Goal: Information Seeking & Learning: Get advice/opinions

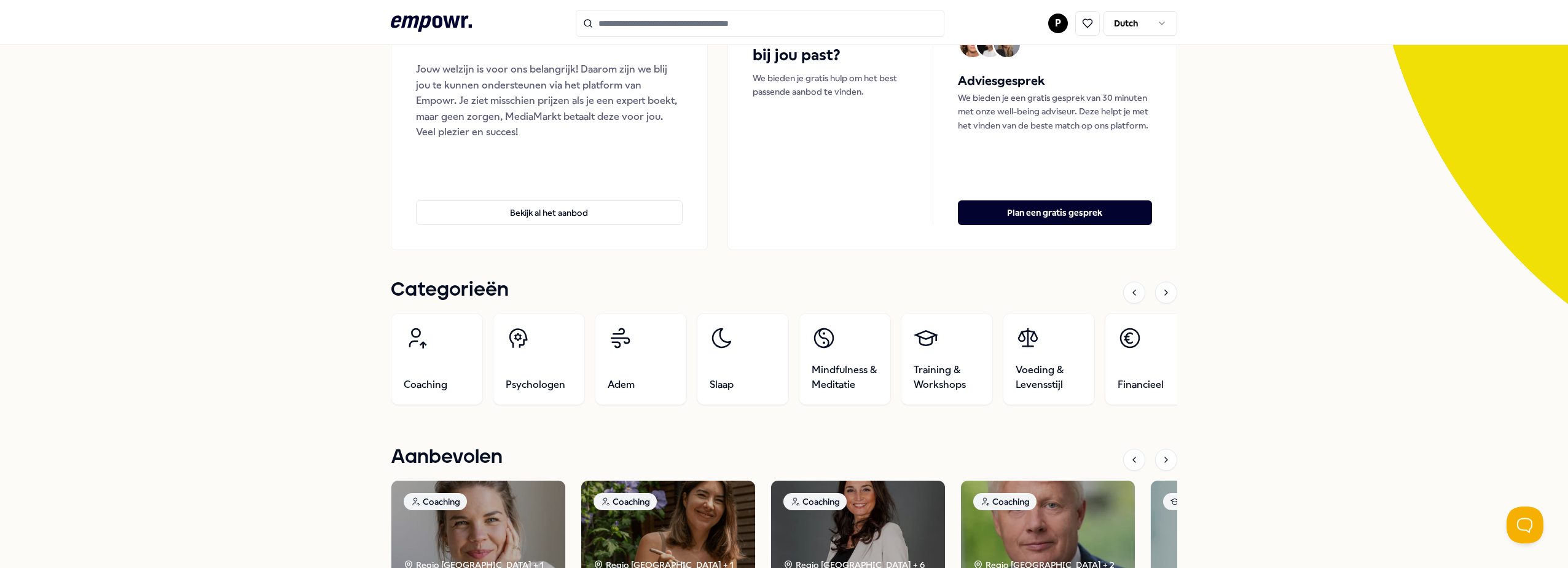
scroll to position [307, 0]
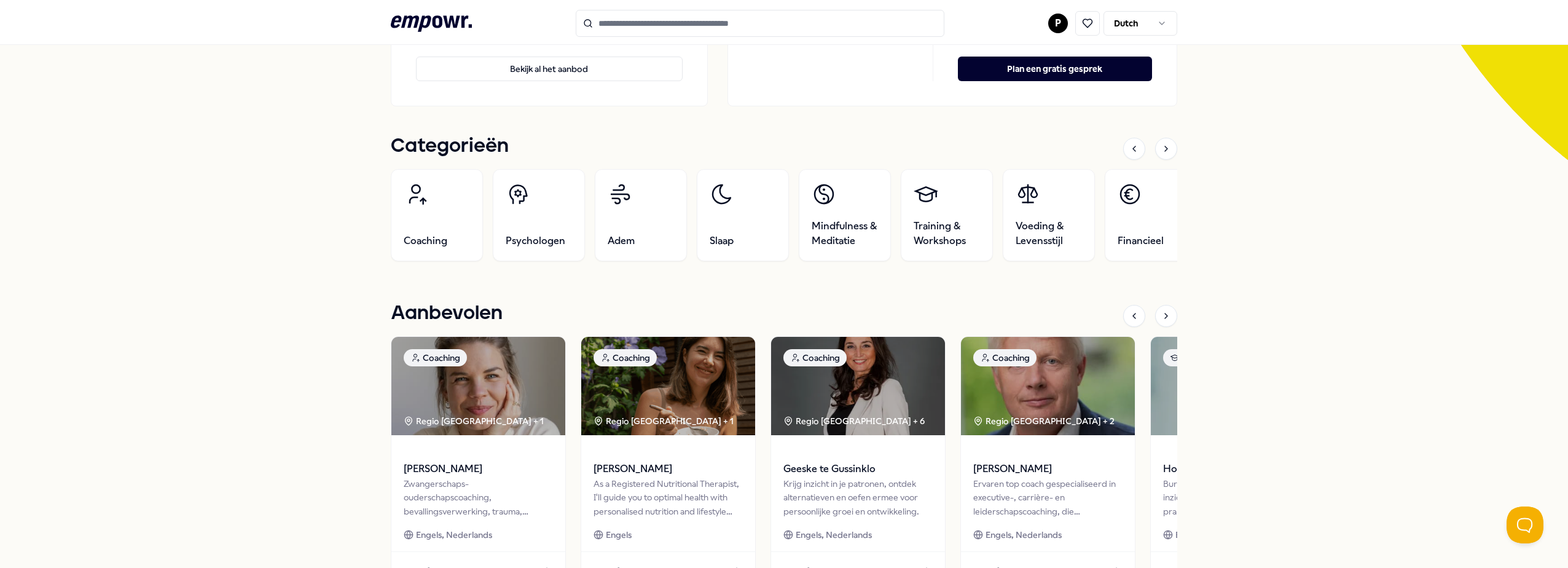
click at [100, 218] on div "MediaMarkt Stores Jouw welzijn is voor ons belangrijk! Daarom zijn we blij jou …" at bounding box center [784, 510] width 1568 height 1477
click at [533, 221] on link "Psychologen" at bounding box center [539, 215] width 92 height 93
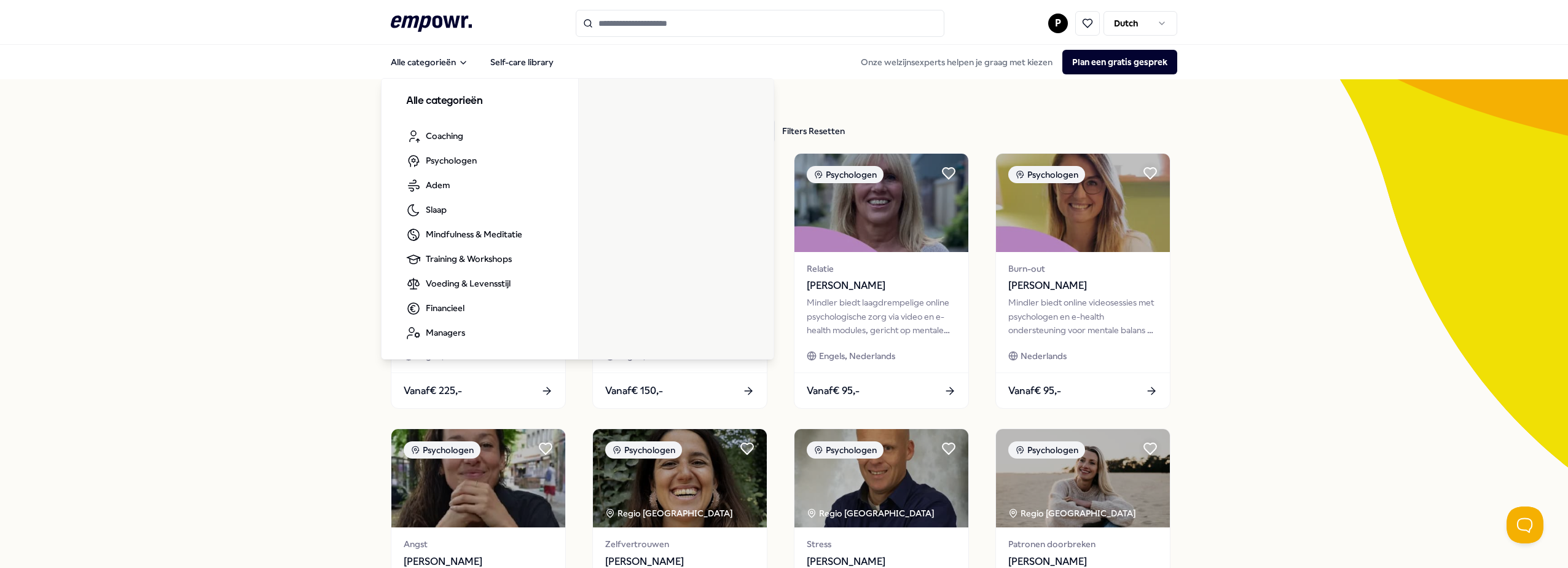
click at [419, 12] on icon ".empowr-logo_svg__cls-1{fill:#03032f}" at bounding box center [431, 24] width 81 height 23
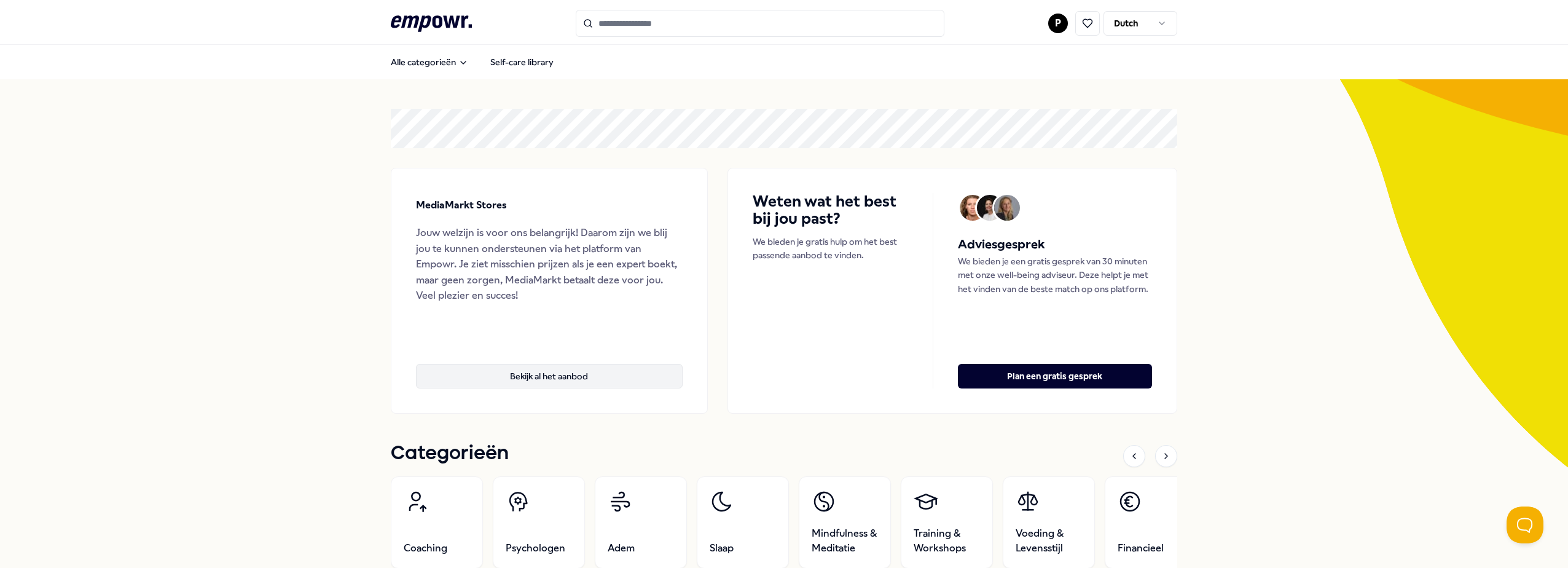
click at [537, 369] on button "Bekijk al het aanbod" at bounding box center [549, 376] width 267 height 24
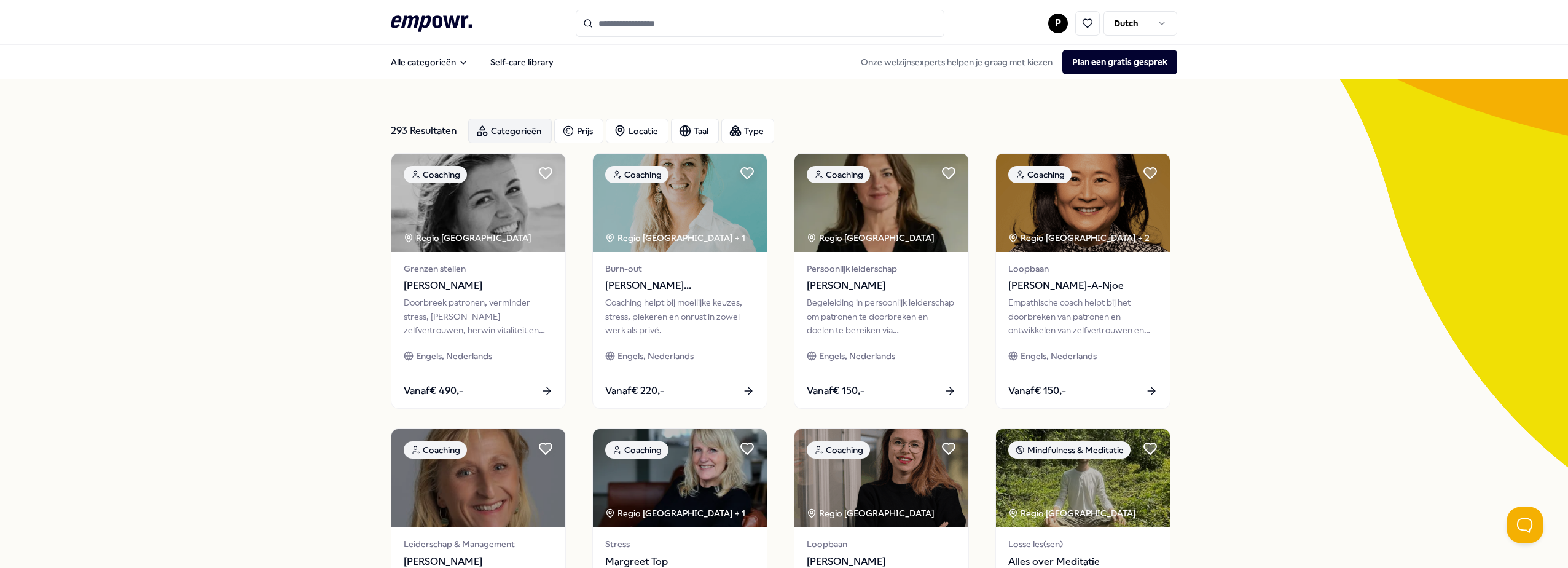
click at [476, 127] on icon "button" at bounding box center [482, 131] width 12 height 12
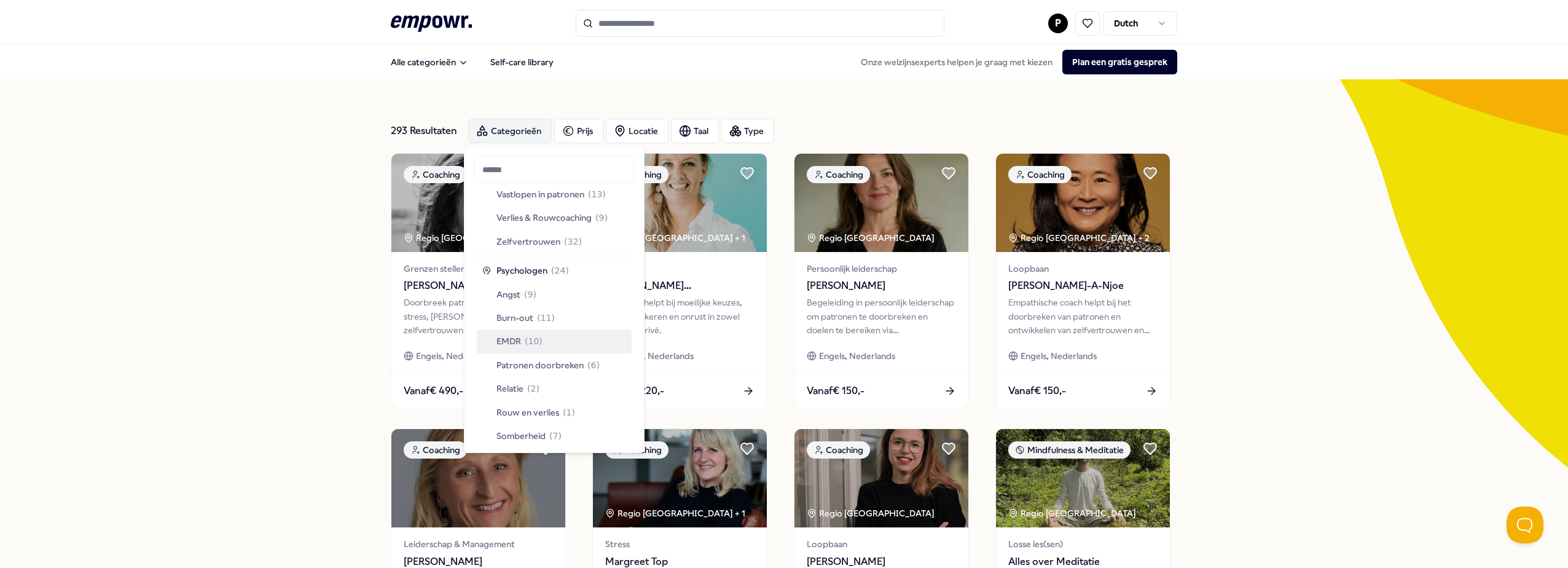
scroll to position [615, 0]
click at [507, 275] on span "EMDR" at bounding box center [509, 280] width 24 height 14
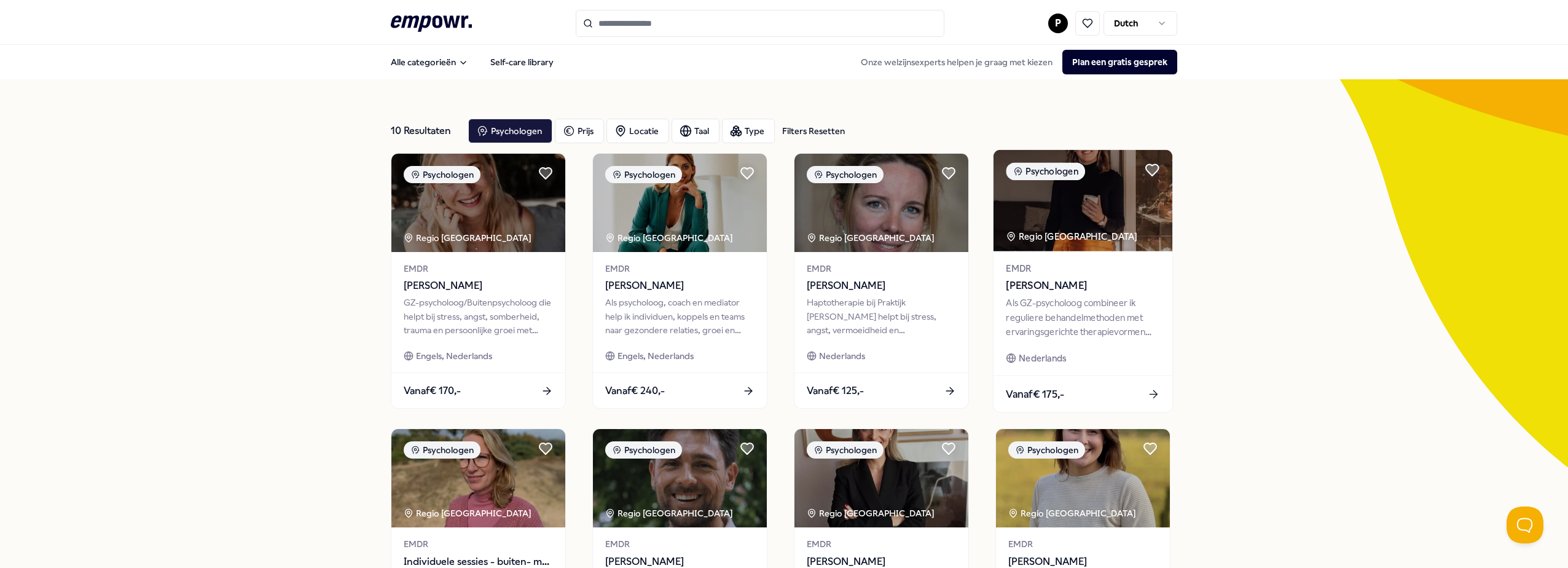
click at [1071, 209] on img at bounding box center [1083, 201] width 179 height 102
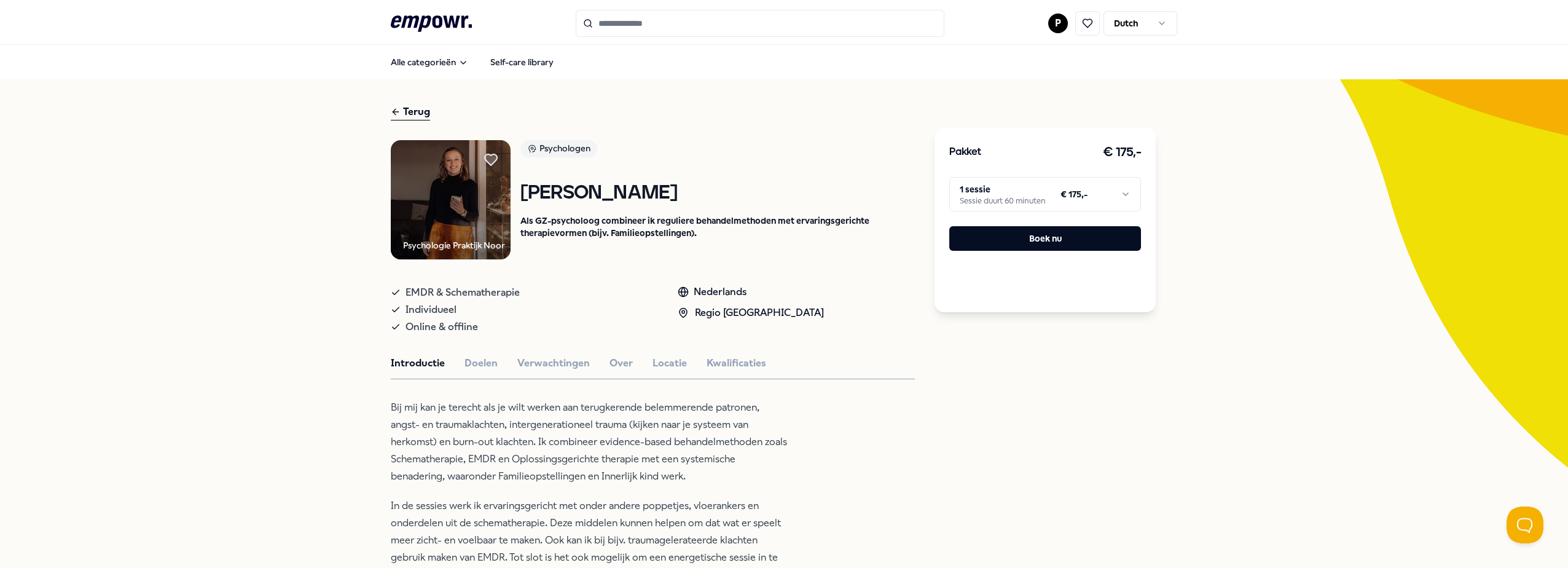
click at [1434, 64] on nav "Alle categorieën Self-care library" at bounding box center [784, 61] width 1568 height 34
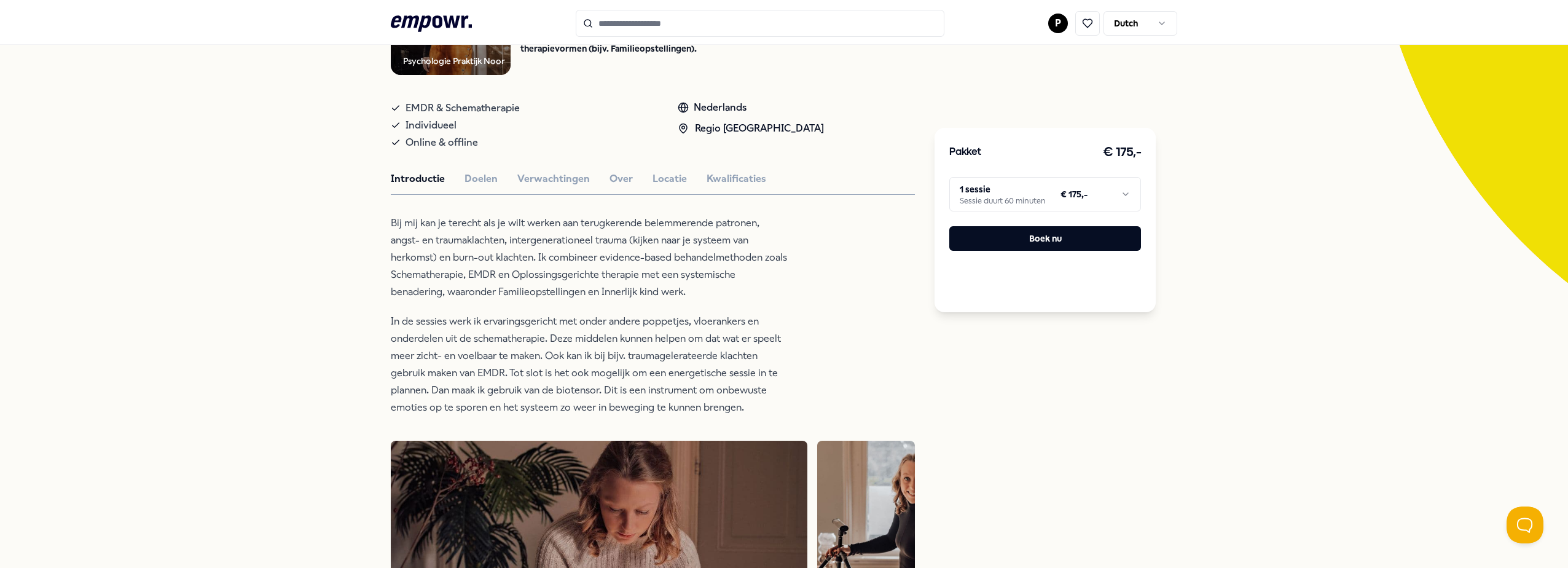
click at [947, 180] on html ".empowr-logo_svg__cls-1{fill:#03032f} P Dutch Alle categorieën Self-care librar…" at bounding box center [784, 284] width 1568 height 568
click at [1347, 211] on html ".empowr-logo_svg__cls-1{fill:#03032f} P Dutch Alle categorieën Self-care librar…" at bounding box center [784, 284] width 1568 height 568
click at [1121, 187] on html ".empowr-logo_svg__cls-1{fill:#03032f} P Dutch Alle categorieën Self-care librar…" at bounding box center [784, 284] width 1568 height 568
click at [1340, 236] on html ".empowr-logo_svg__cls-1{fill:#03032f} P Dutch Alle categorieën Self-care librar…" at bounding box center [784, 284] width 1568 height 568
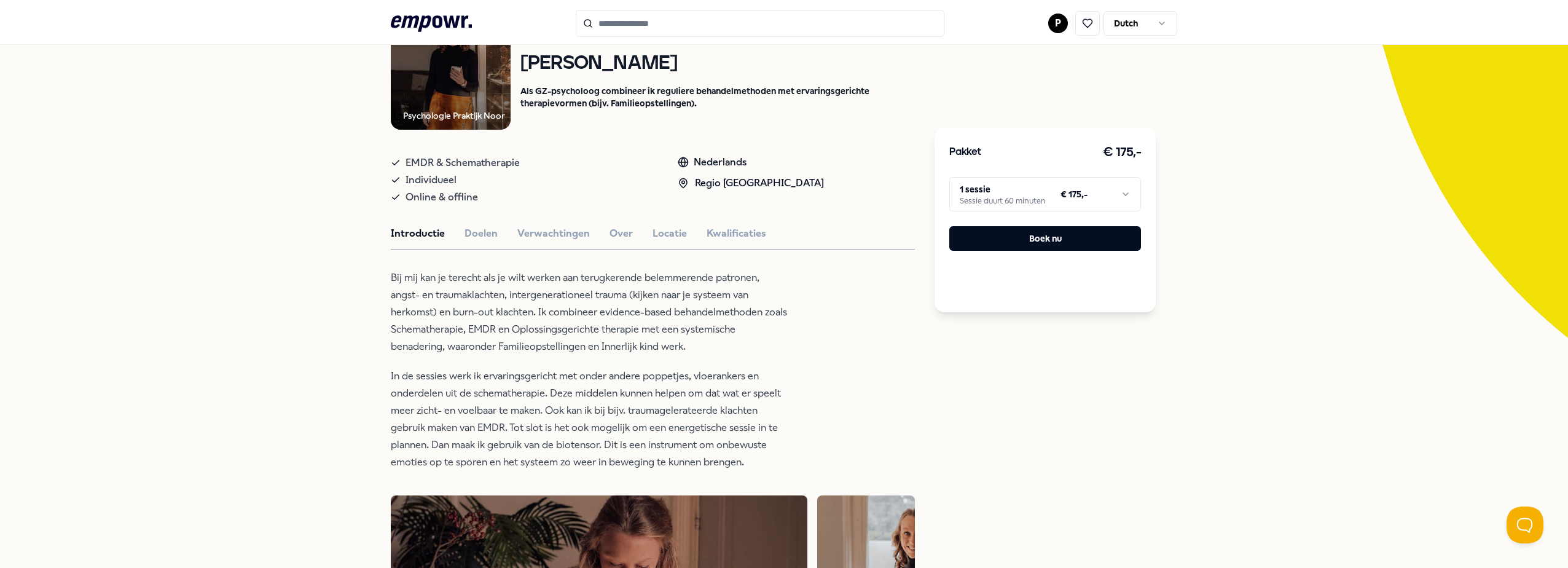
scroll to position [0, 0]
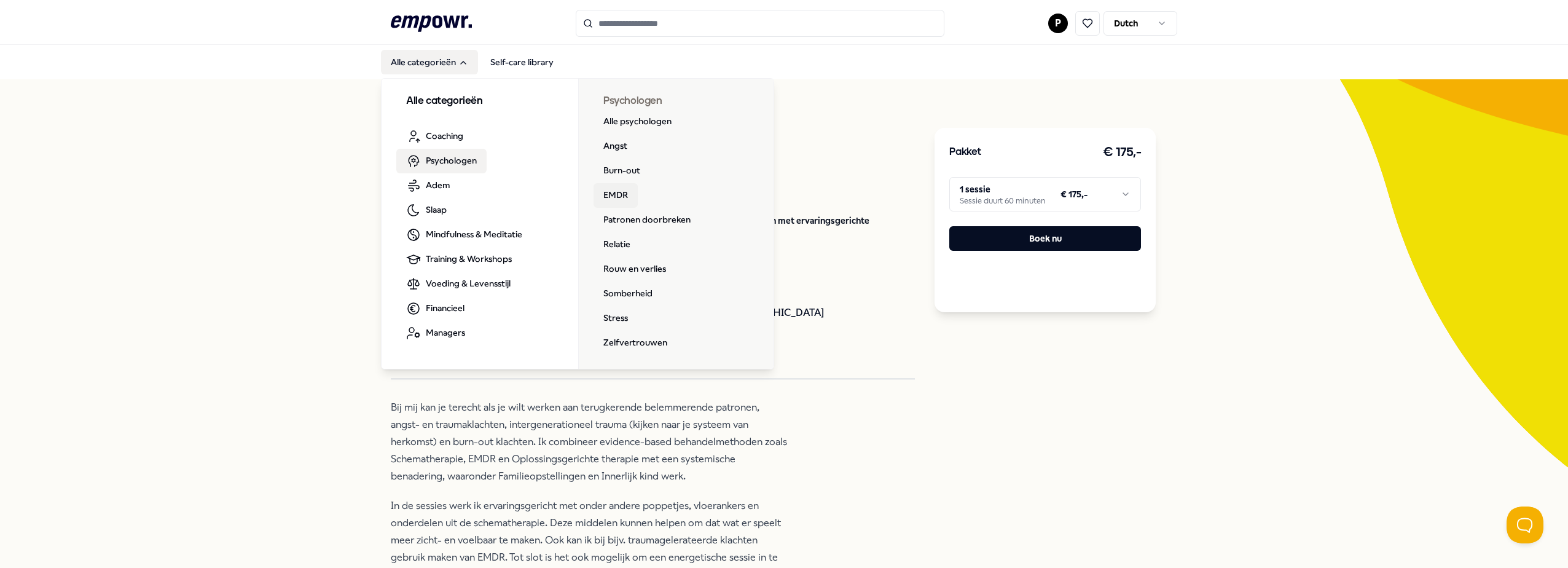
click at [602, 190] on link "EMDR" at bounding box center [615, 196] width 44 height 24
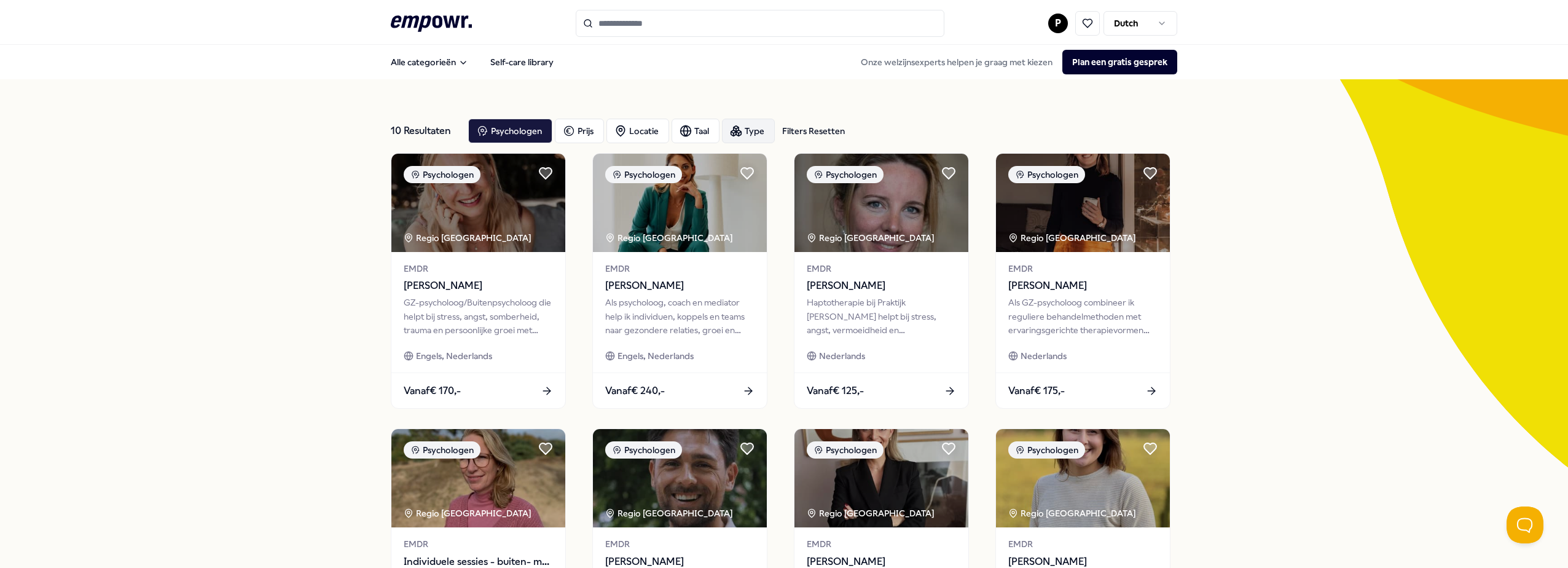
click at [753, 126] on div "Type" at bounding box center [749, 130] width 53 height 24
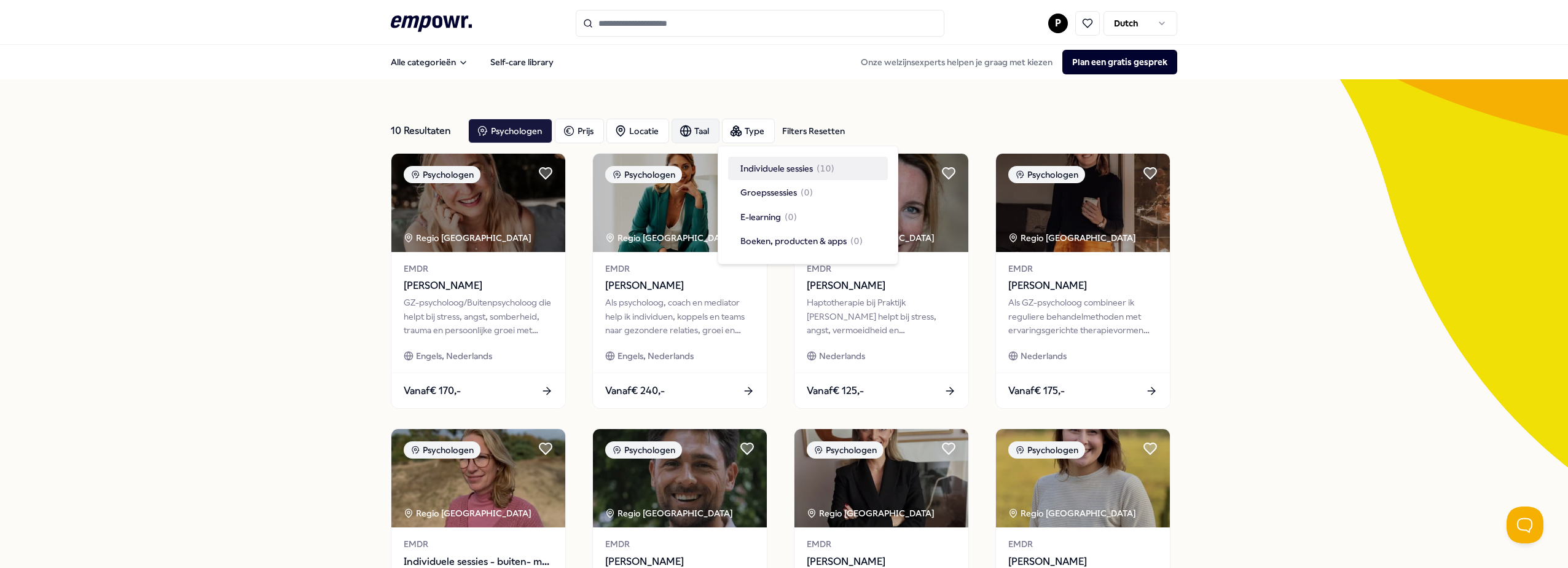
click at [690, 128] on div "Taal" at bounding box center [695, 130] width 48 height 24
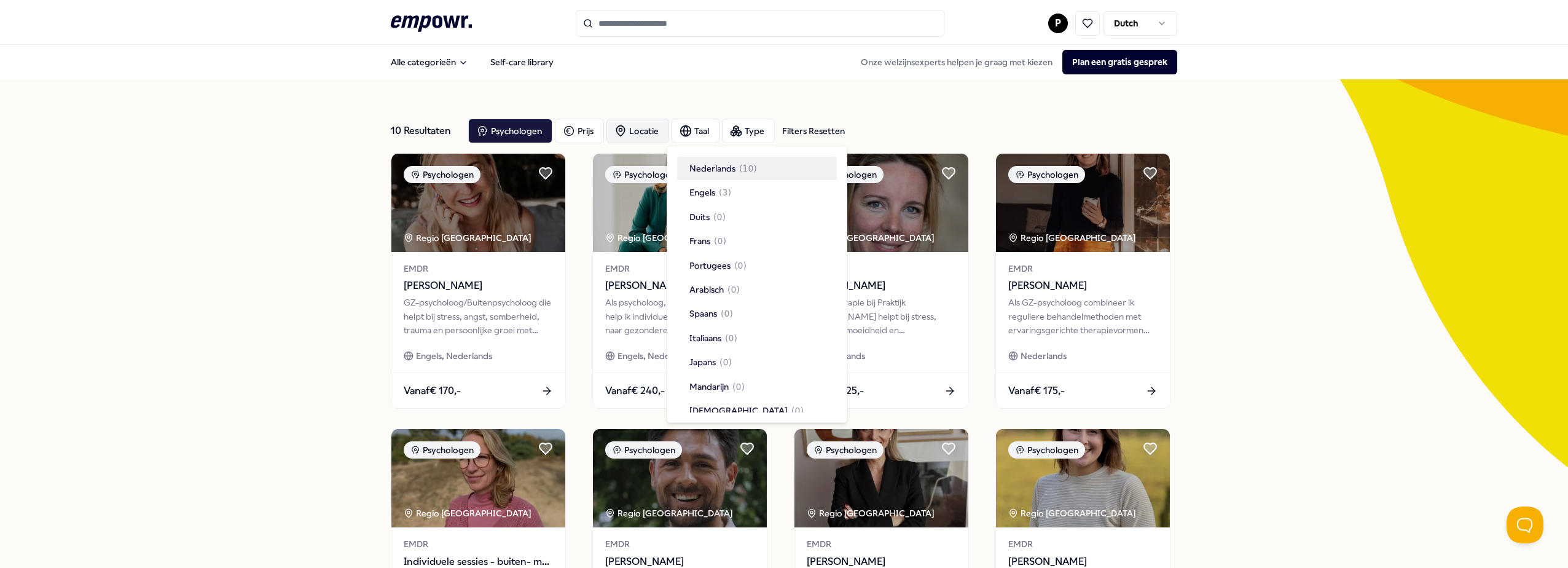
click at [627, 128] on div "Locatie" at bounding box center [637, 130] width 63 height 24
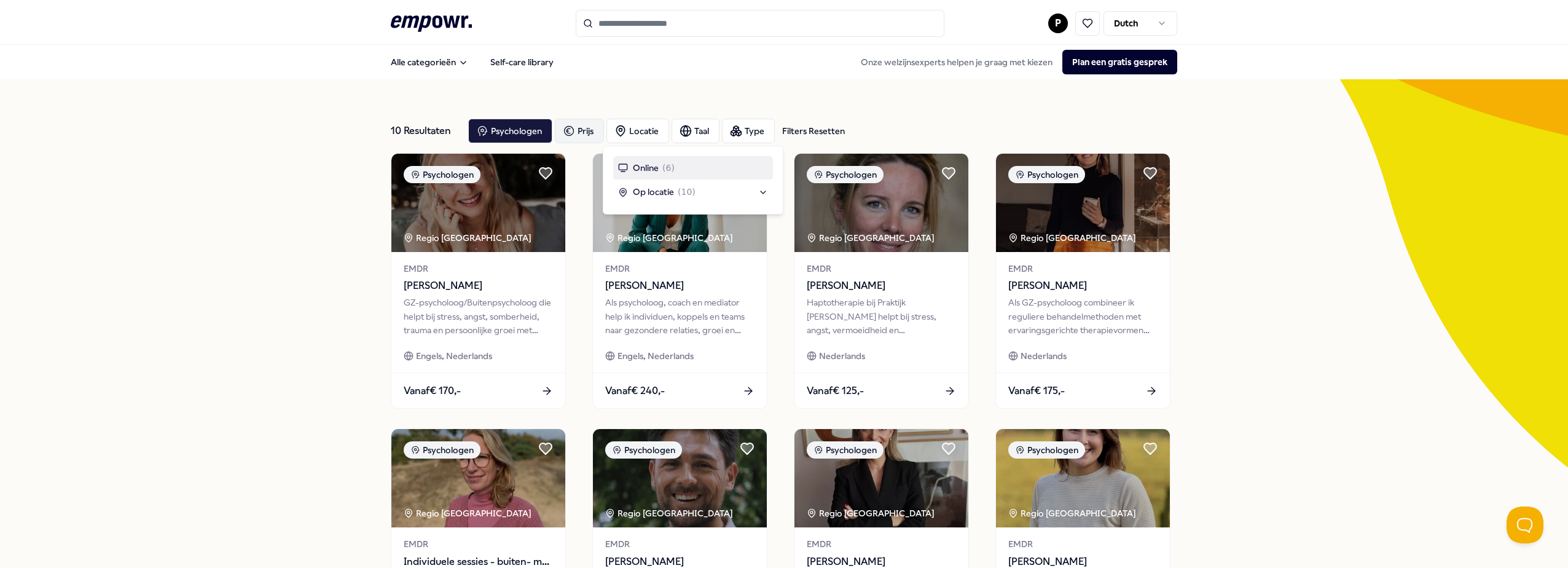
click at [577, 128] on div "Prijs" at bounding box center [579, 130] width 49 height 24
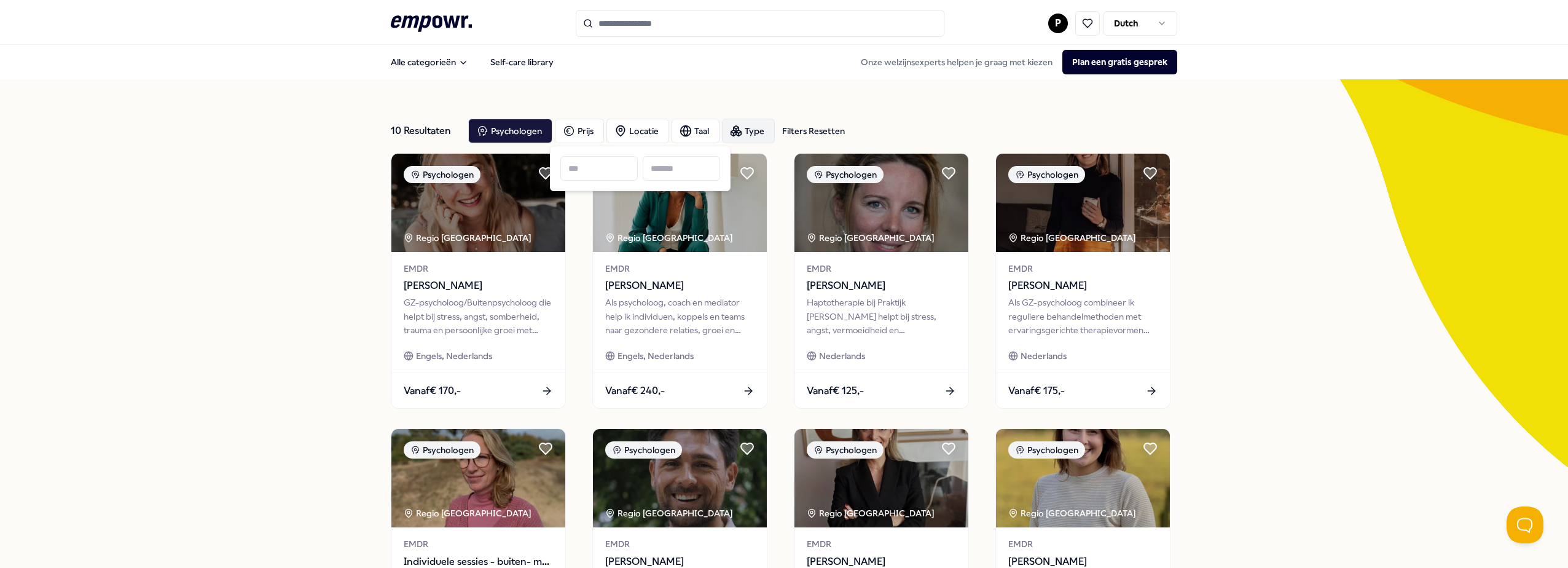
click at [762, 135] on div "Type" at bounding box center [749, 130] width 53 height 24
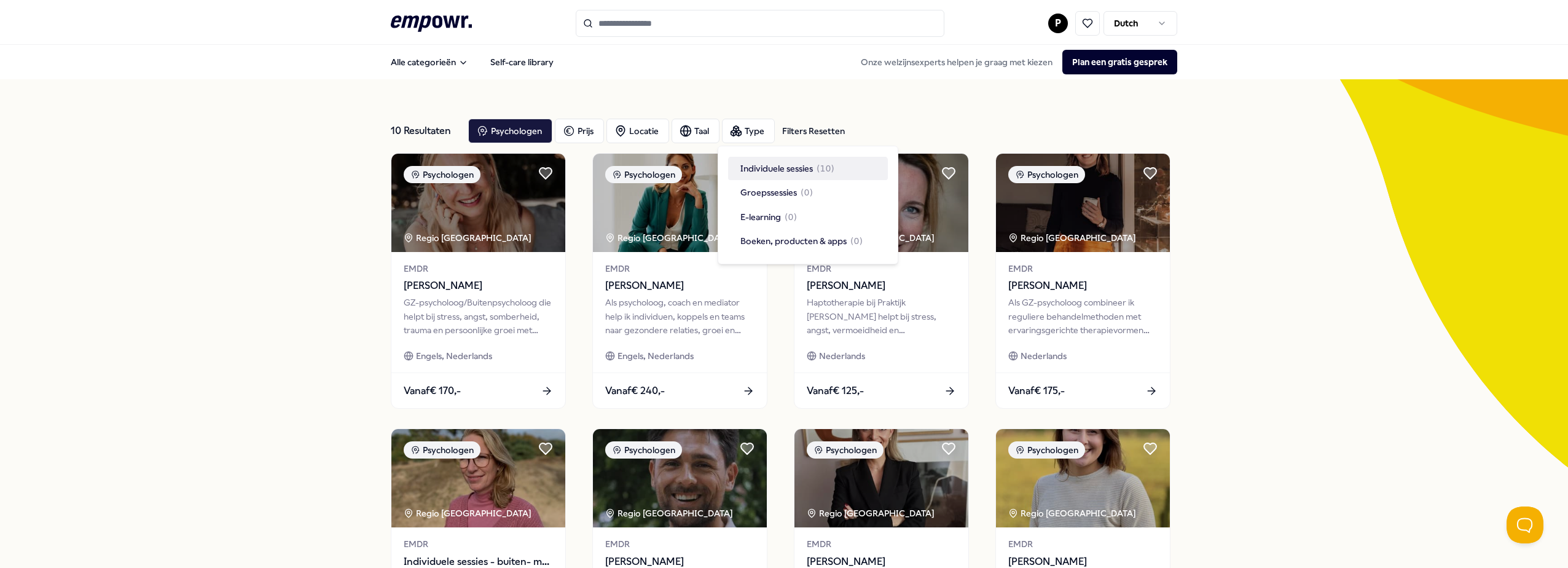
click at [760, 164] on span "Individuele sessies" at bounding box center [777, 168] width 73 height 14
click at [781, 168] on span "Individuele sessies" at bounding box center [777, 168] width 73 height 14
click at [1277, 319] on div "10 Resultaten Filters Resetten Psychologen [PERSON_NAME] Type Filters Resetten …" at bounding box center [784, 560] width 1568 height 960
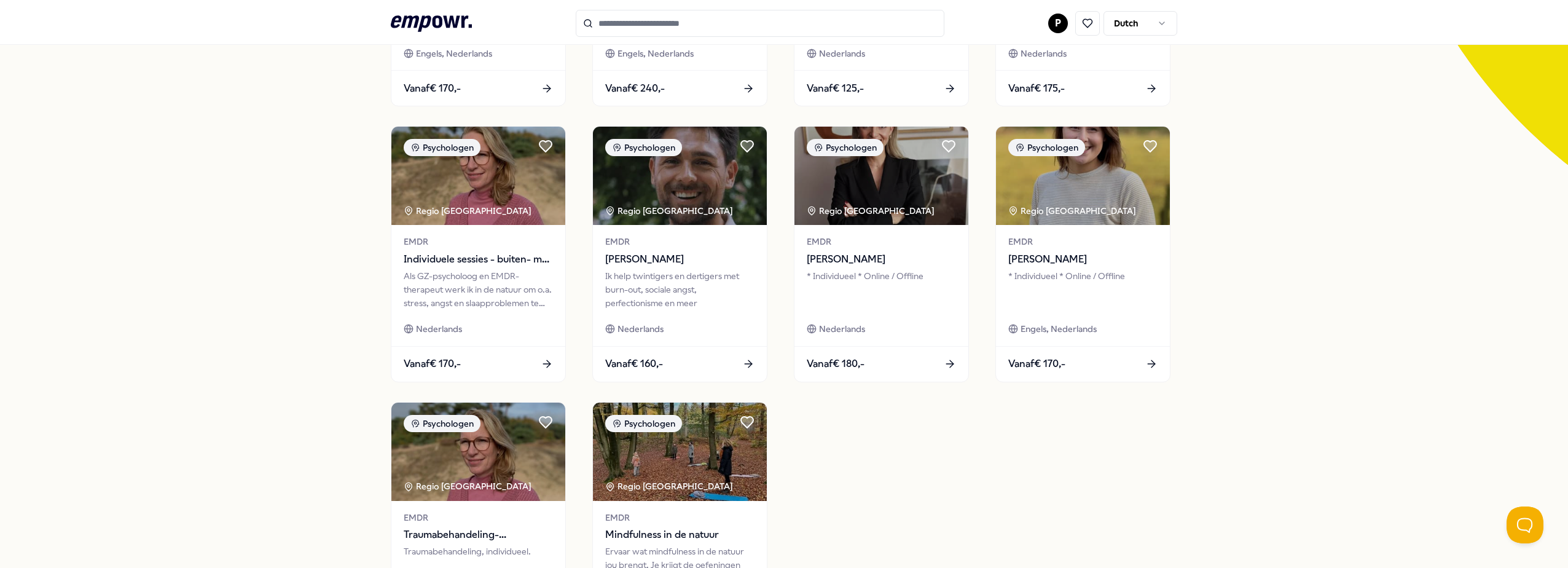
scroll to position [307, 0]
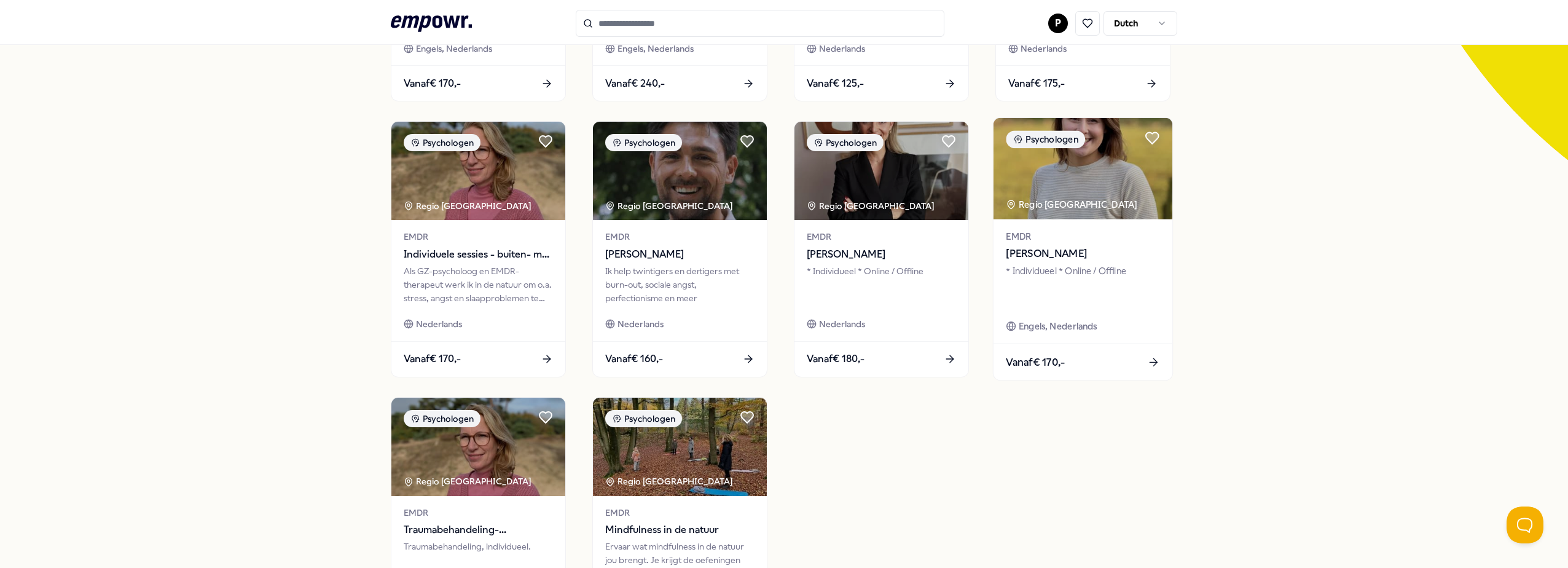
click at [1079, 206] on img at bounding box center [1083, 169] width 179 height 102
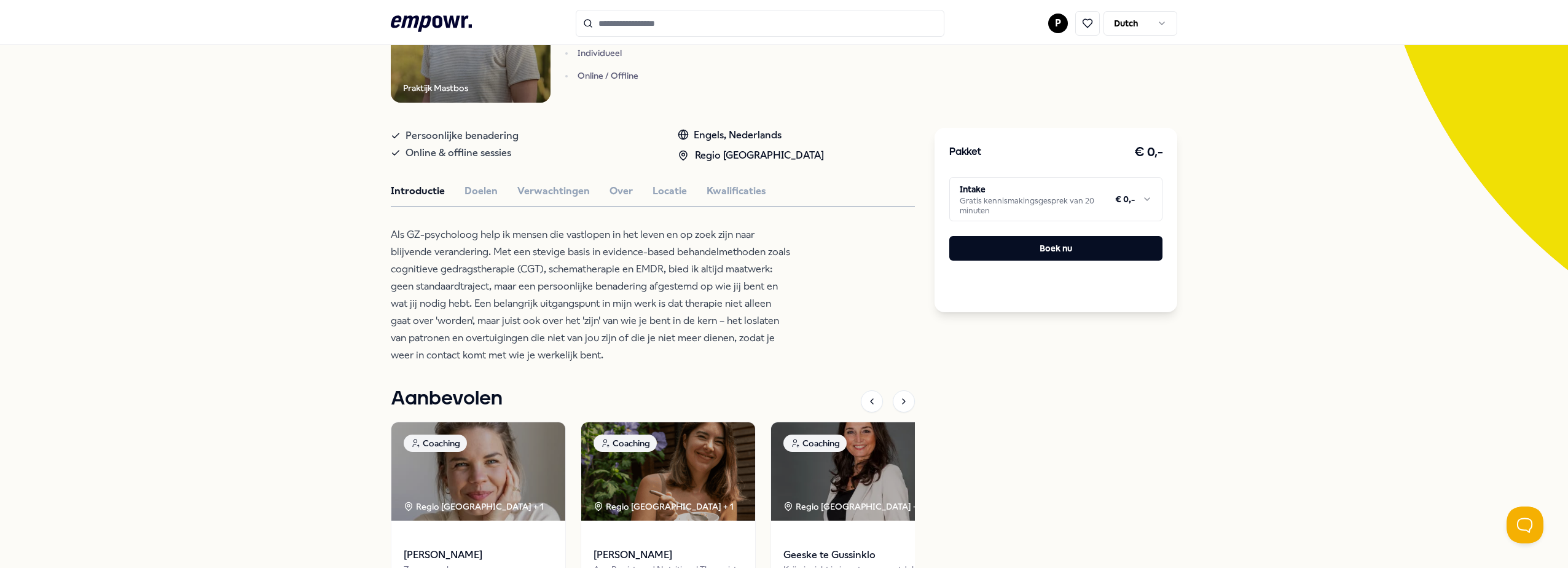
scroll to position [264, 0]
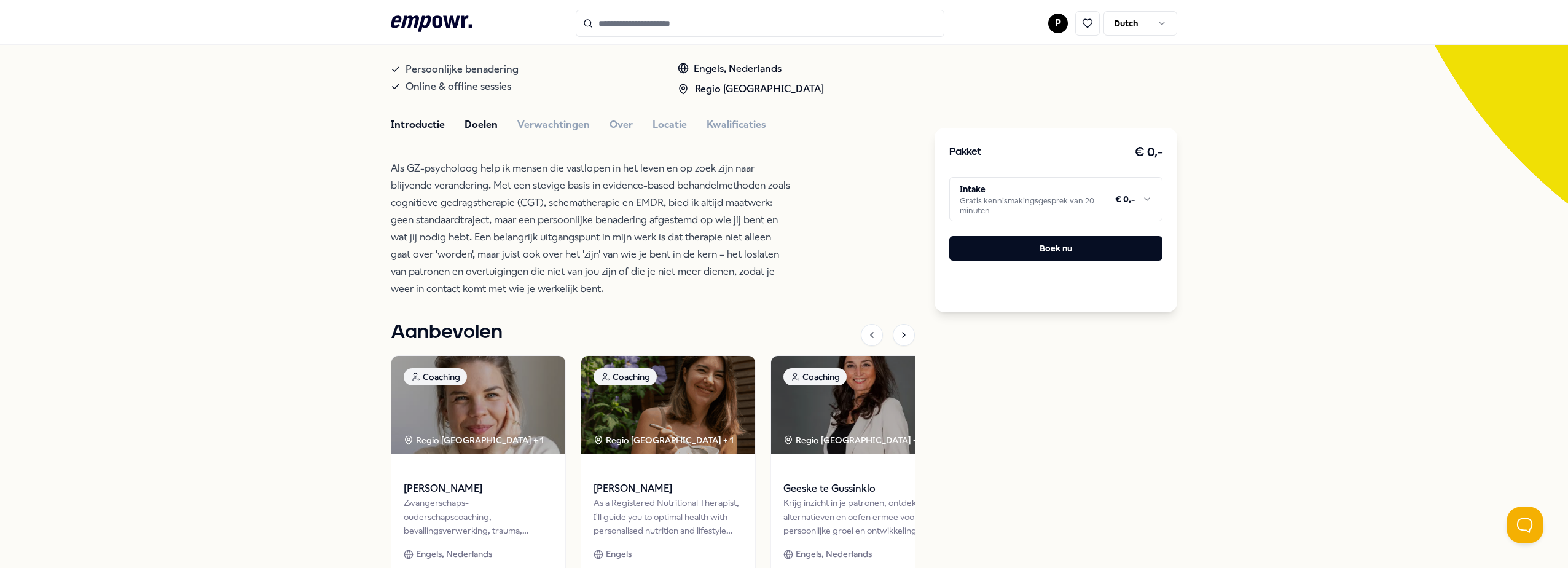
click at [469, 127] on button "Doelen" at bounding box center [481, 124] width 33 height 16
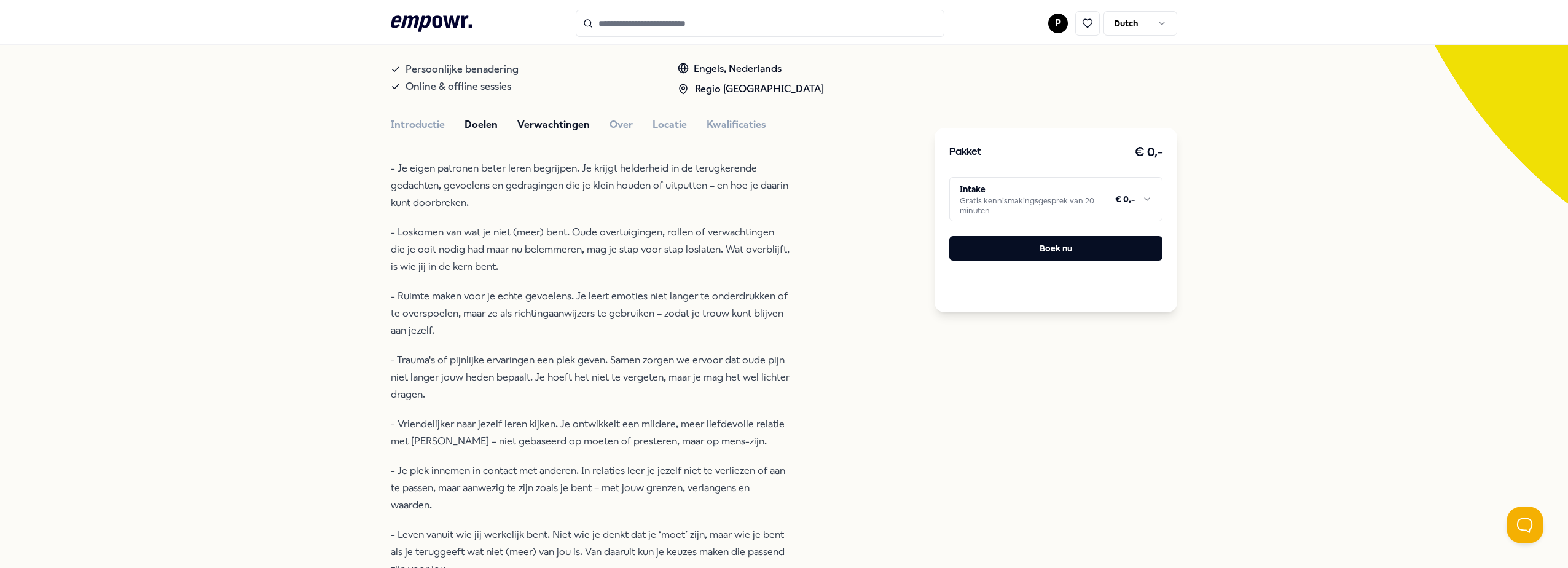
click at [530, 130] on button "Verwachtingen" at bounding box center [554, 124] width 73 height 16
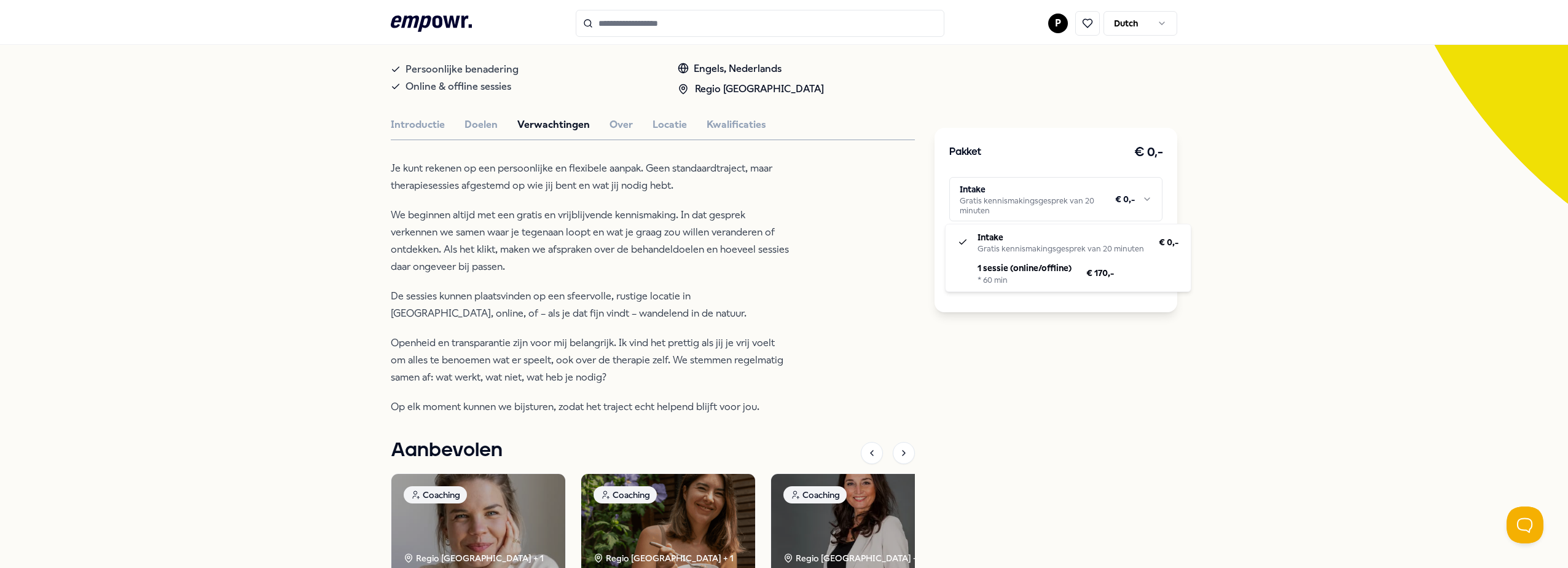
click at [1008, 199] on html ".empowr-logo_svg__cls-1{fill:#03032f} P Dutch Alle categorieën Self-care librar…" at bounding box center [784, 284] width 1568 height 568
click at [1109, 366] on html ".empowr-logo_svg__cls-1{fill:#03032f} P Dutch Alle categorieën Self-care librar…" at bounding box center [784, 284] width 1568 height 568
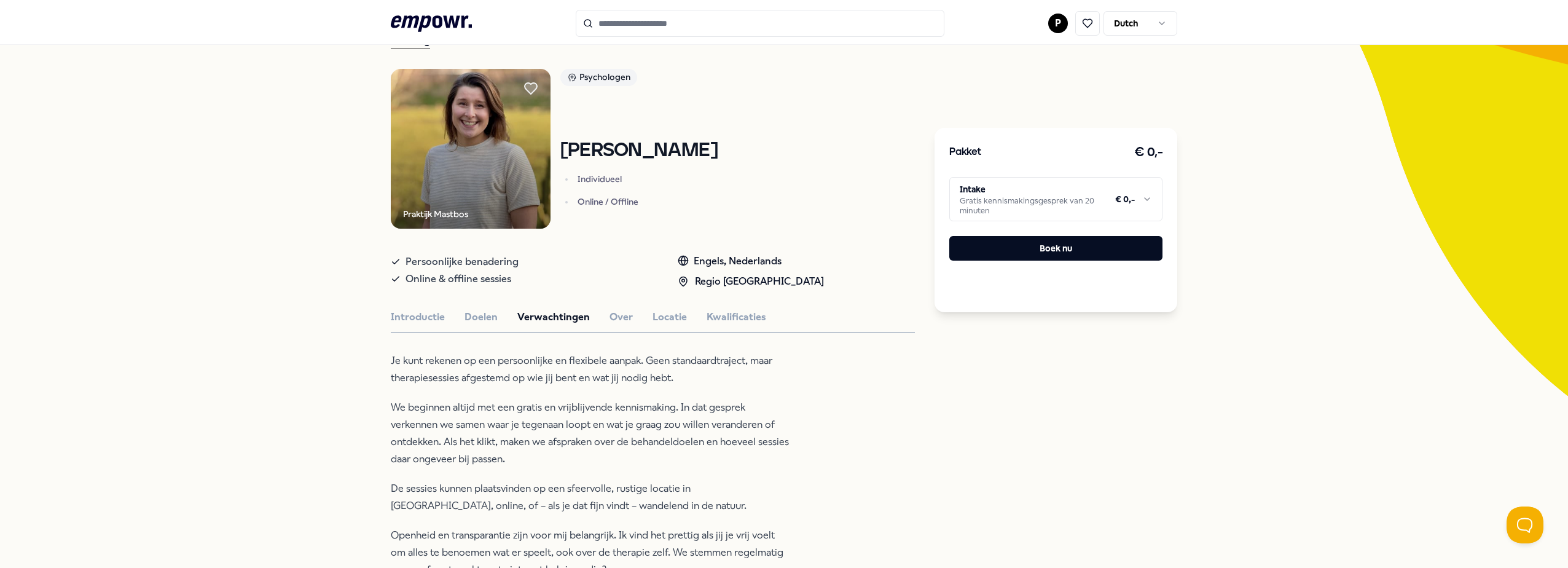
scroll to position [31, 0]
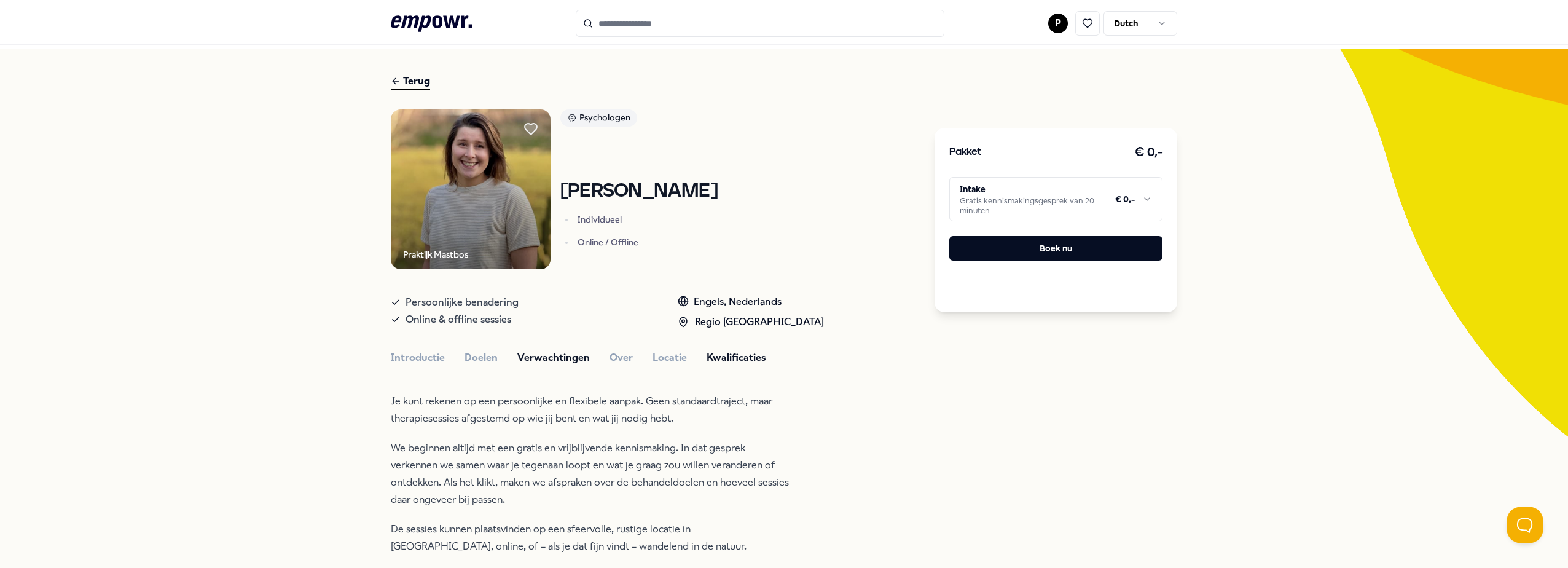
click at [722, 360] on button "Kwalificaties" at bounding box center [736, 357] width 60 height 16
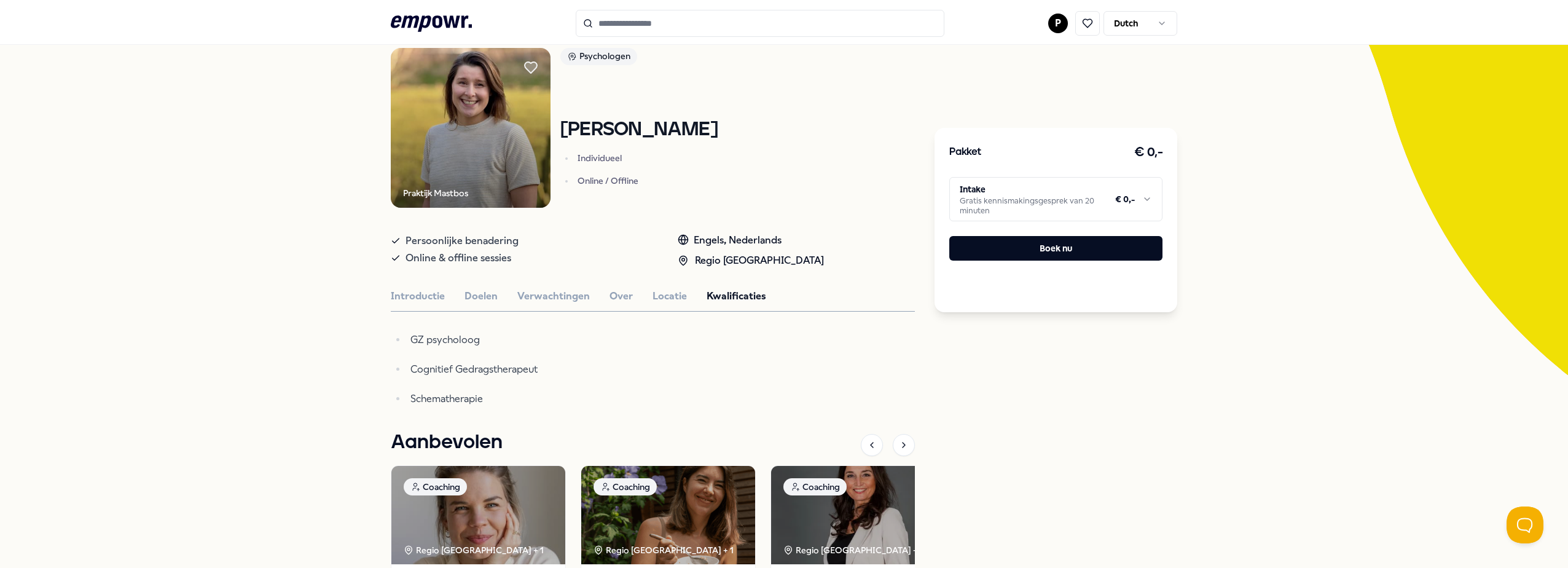
scroll to position [215, 0]
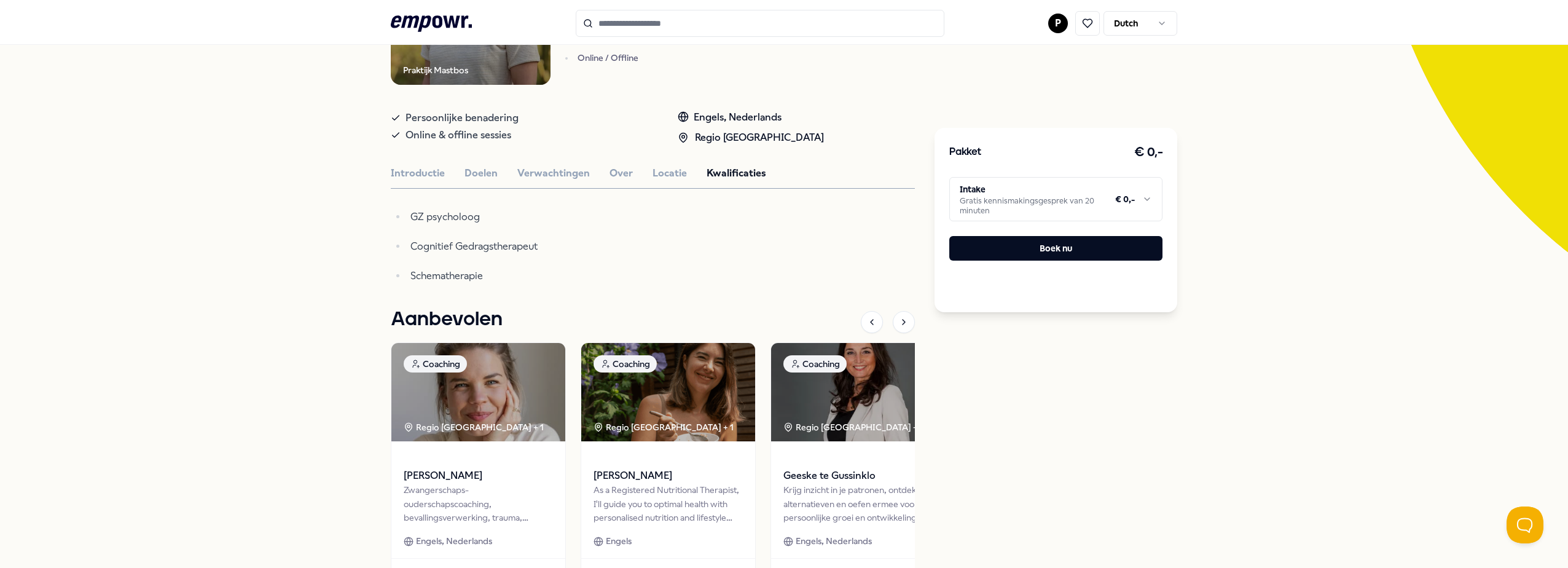
click at [1320, 230] on div "Terug Praktijk Mastbos Psychologen [PERSON_NAME] Individueel Online / Offline P…" at bounding box center [784, 250] width 1568 height 772
click at [609, 170] on button "Over" at bounding box center [621, 173] width 23 height 16
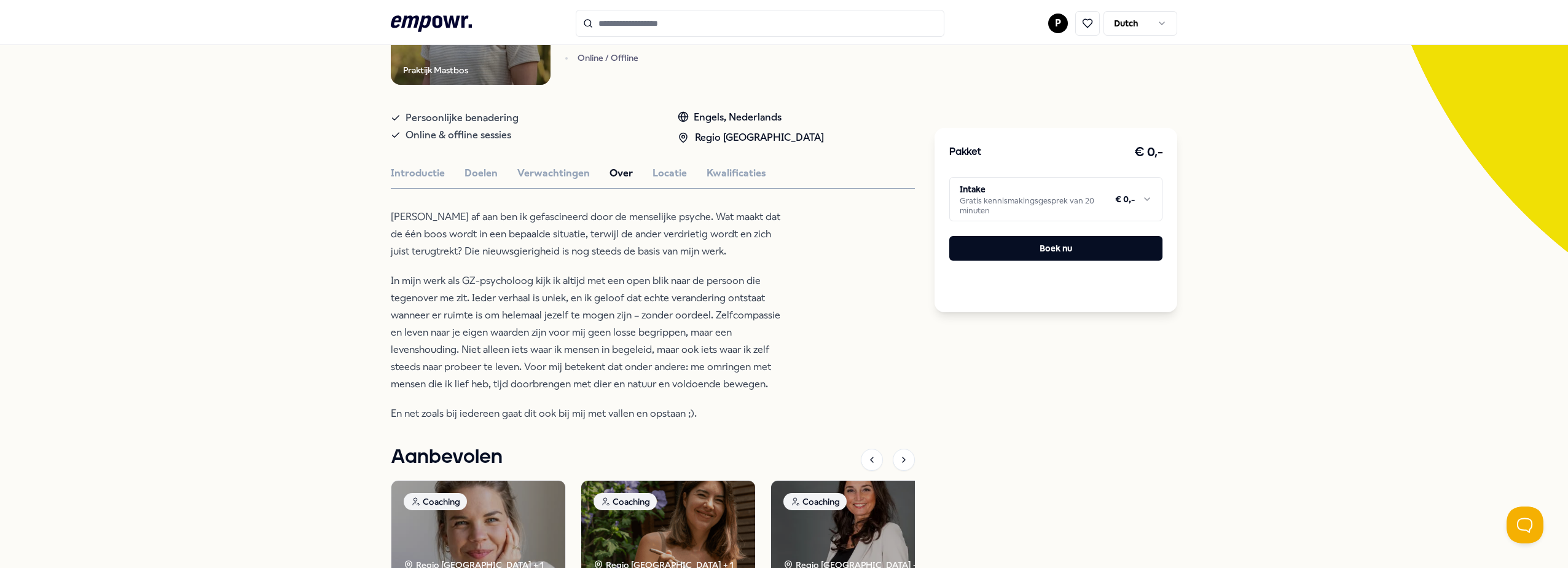
scroll to position [338, 0]
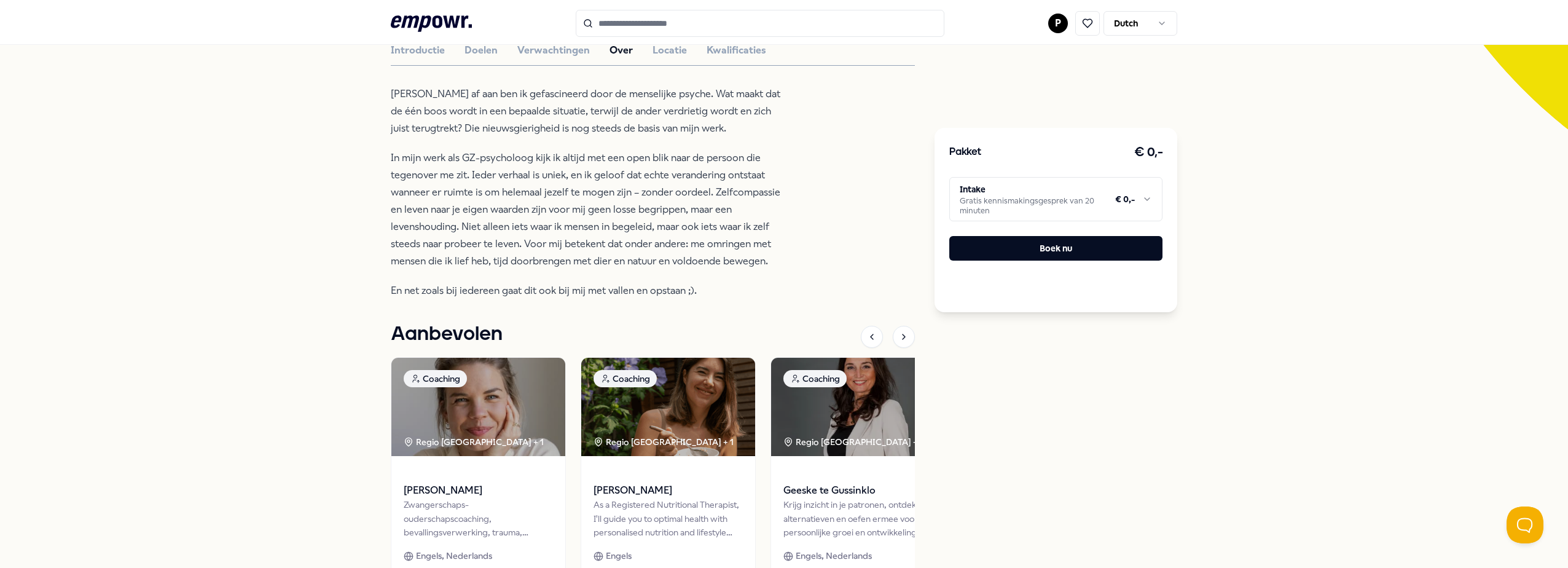
click at [67, 307] on div "Terug Praktijk Mastbos Psychologen [PERSON_NAME] Individueel Online / Offline P…" at bounding box center [784, 196] width 1568 height 909
click at [84, 319] on div "Terug Praktijk Mastbos Psychologen [PERSON_NAME] Individueel Online / Offline P…" at bounding box center [784, 196] width 1568 height 909
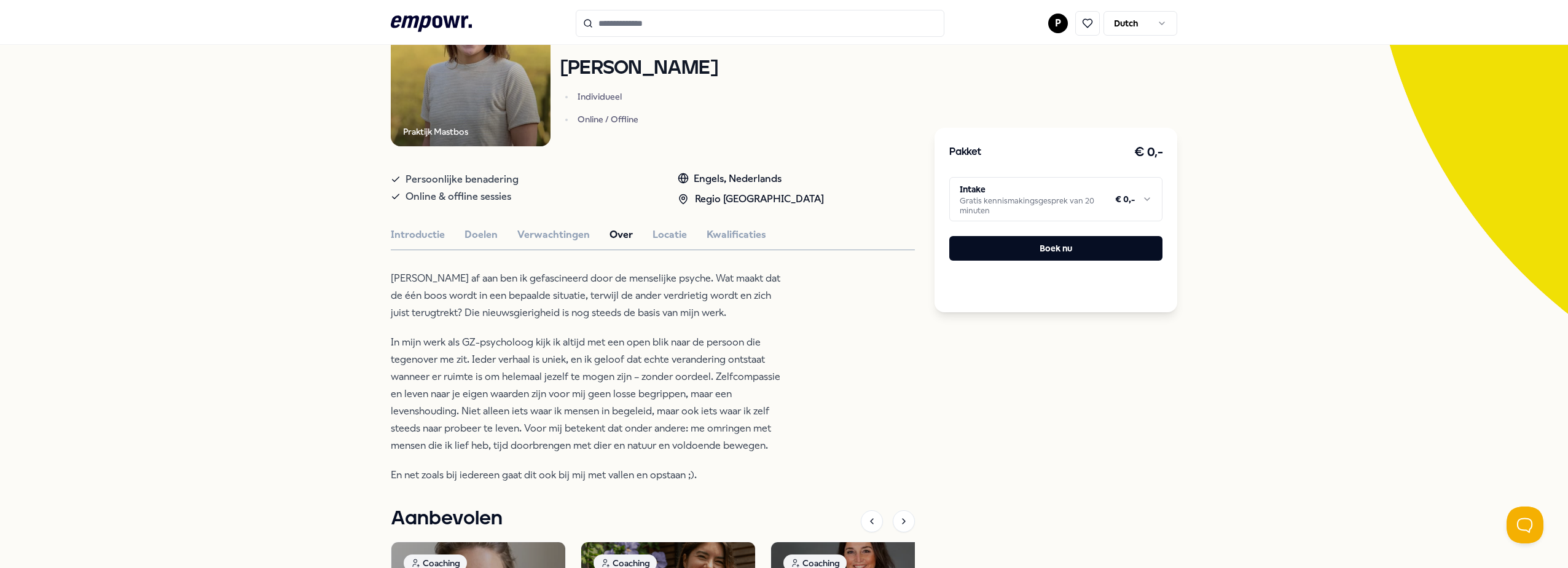
scroll to position [31, 0]
